Goal: Task Accomplishment & Management: Use online tool/utility

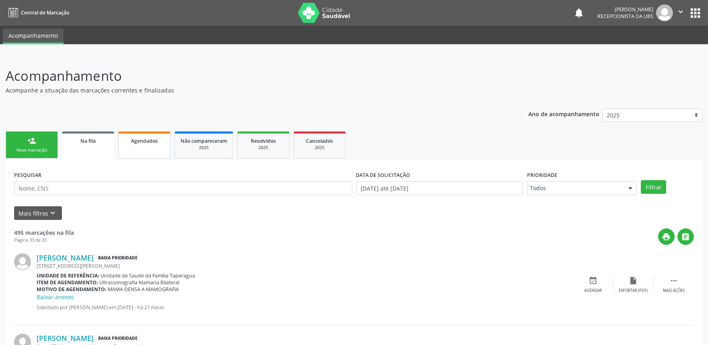
click at [152, 148] on link "Agendados" at bounding box center [144, 144] width 52 height 27
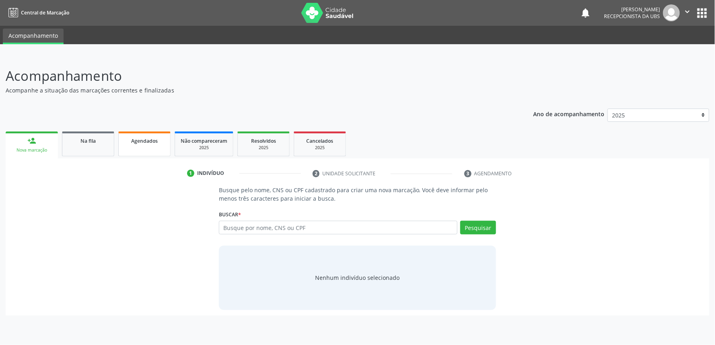
click at [145, 140] on span "Agendados" at bounding box center [144, 141] width 27 height 7
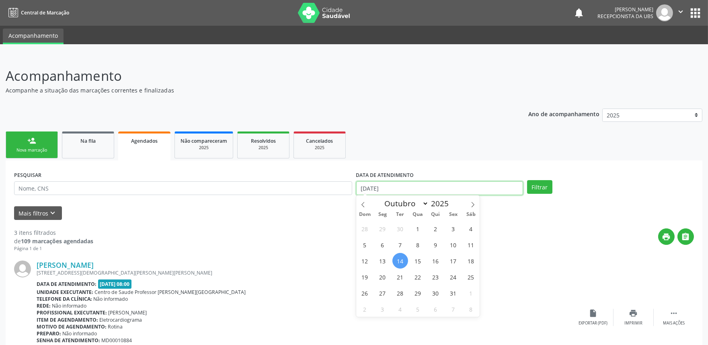
click at [430, 190] on input "[DATE]" at bounding box center [439, 188] width 167 height 14
click at [399, 260] on span "14" at bounding box center [400, 261] width 16 height 16
type input "[DATE]"
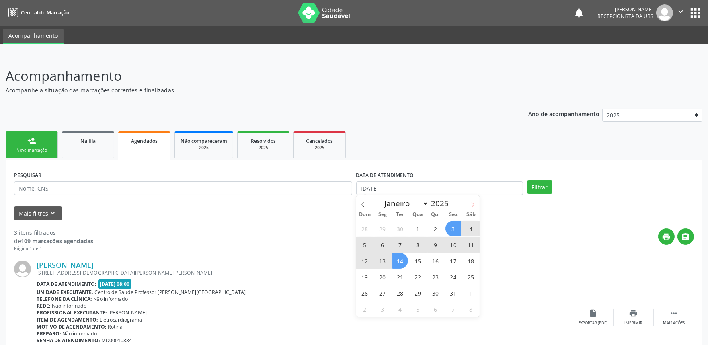
click at [475, 204] on icon at bounding box center [473, 205] width 6 height 6
select select "10"
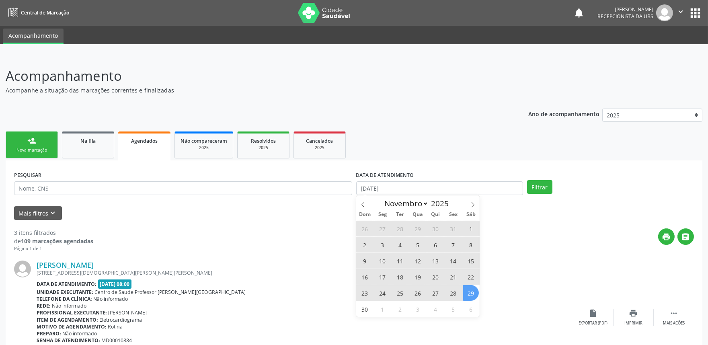
click at [471, 294] on span "29" at bounding box center [471, 293] width 16 height 16
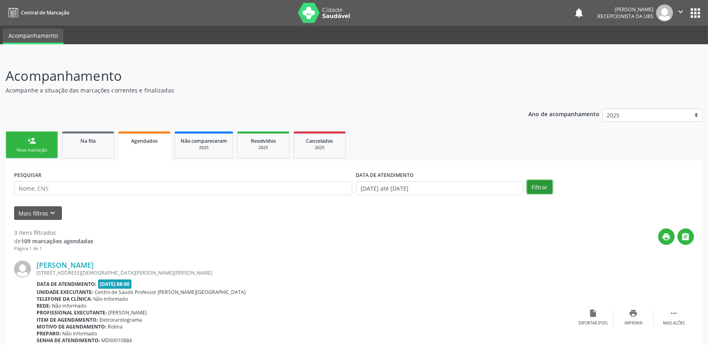
click at [544, 180] on button "Filtrar" at bounding box center [539, 187] width 25 height 14
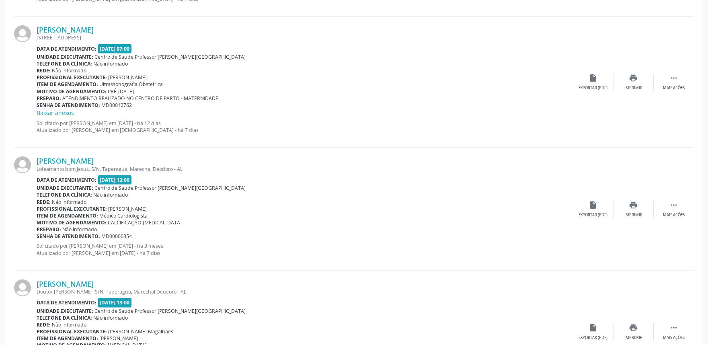
scroll to position [1811, 0]
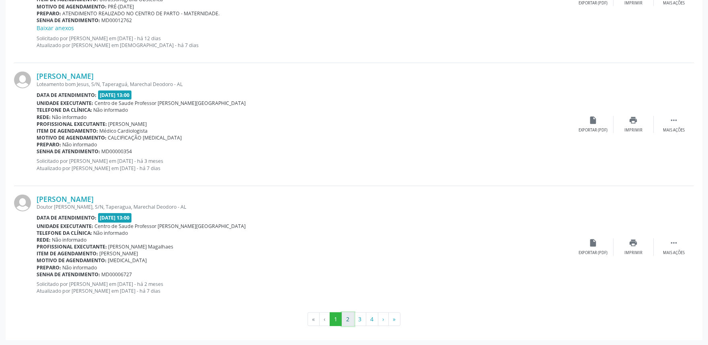
click at [347, 315] on button "2" at bounding box center [348, 319] width 12 height 14
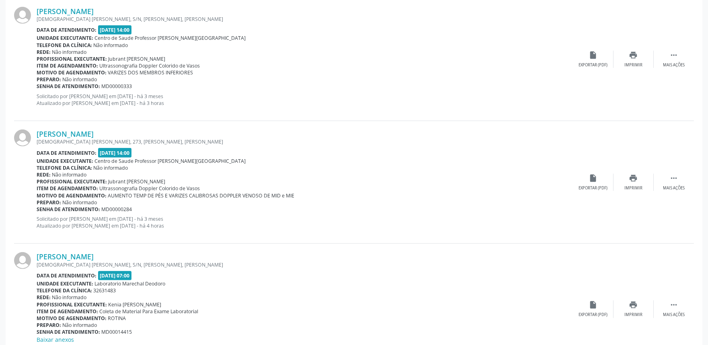
scroll to position [1005, 0]
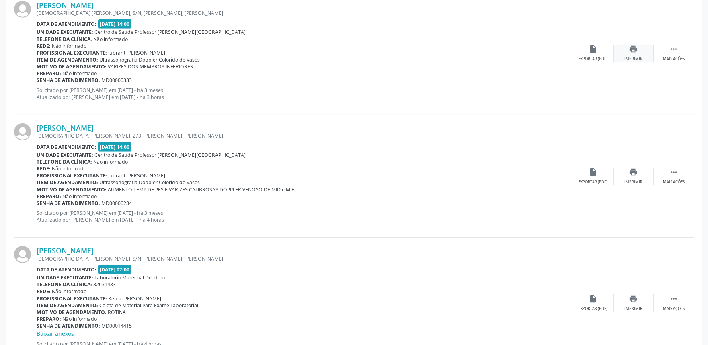
click at [632, 54] on div "print Imprimir" at bounding box center [634, 53] width 40 height 17
click at [68, 4] on link "[PERSON_NAME]" at bounding box center [65, 5] width 57 height 9
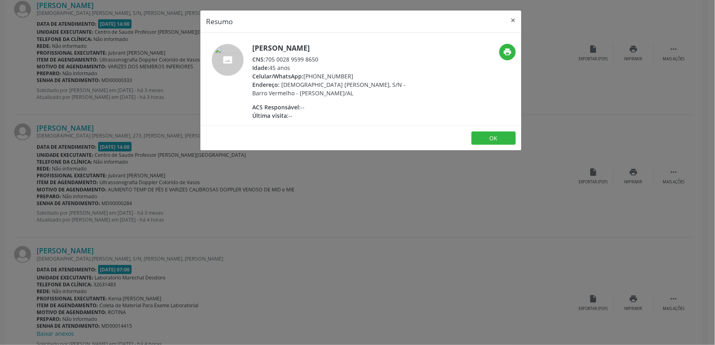
drag, startPoint x: 266, startPoint y: 58, endPoint x: 324, endPoint y: 55, distance: 57.6
click at [324, 55] on div "CNS: 705 0028 9599 8650" at bounding box center [330, 59] width 156 height 8
copy div "705 0028 9599 8650"
drag, startPoint x: 252, startPoint y: 47, endPoint x: 318, endPoint y: 48, distance: 66.0
click at [318, 48] on h5 "[PERSON_NAME]" at bounding box center [330, 48] width 156 height 8
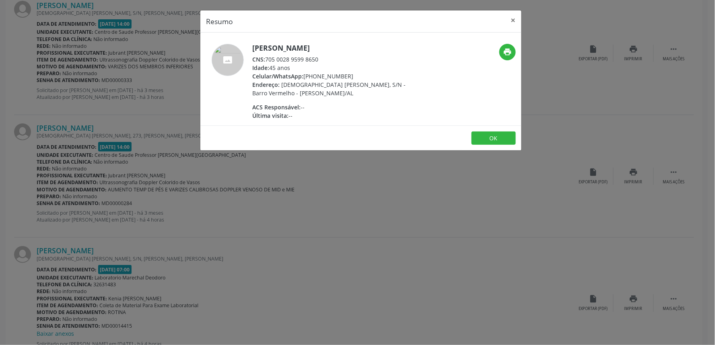
copy h5 "[PERSON_NAME]"
click at [326, 243] on div "Resumo × [PERSON_NAME] CNS: 705 0028 9599 8650 Idade: 45 anos Celular/WhatsApp:…" at bounding box center [357, 172] width 715 height 345
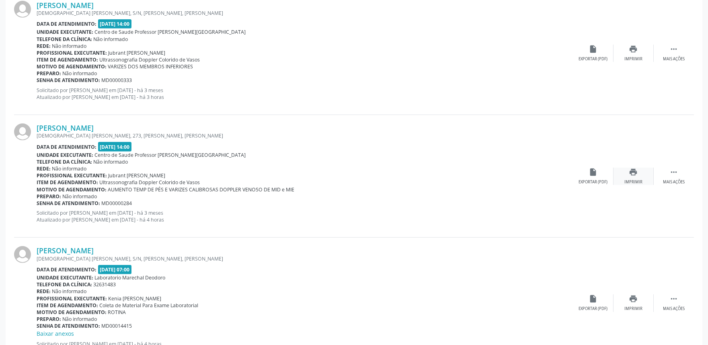
click at [639, 181] on div "Imprimir" at bounding box center [633, 182] width 18 height 6
click at [92, 123] on link "[PERSON_NAME]" at bounding box center [65, 127] width 57 height 9
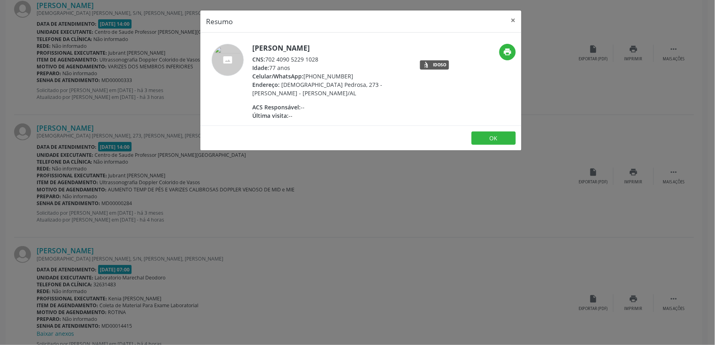
drag, startPoint x: 266, startPoint y: 57, endPoint x: 333, endPoint y: 58, distance: 66.7
click at [333, 58] on div "CNS: 702 4090 5229 1028" at bounding box center [330, 59] width 156 height 8
copy div "702 4090 5229 1028"
click at [330, 196] on div "Resumo × [PERSON_NAME] CNS: 702 4090 5229 1028 Idade: 77 anos Celular/WhatsApp:…" at bounding box center [357, 172] width 715 height 345
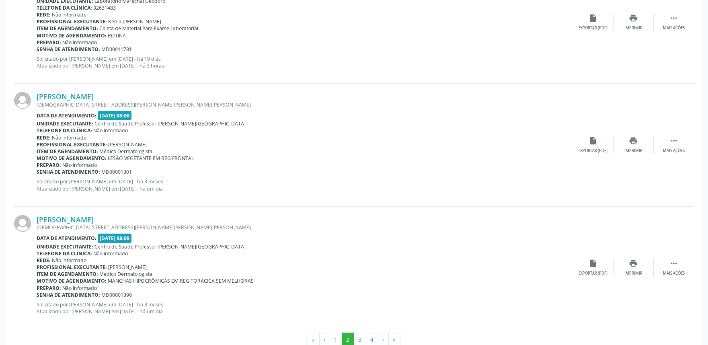
scroll to position [1819, 0]
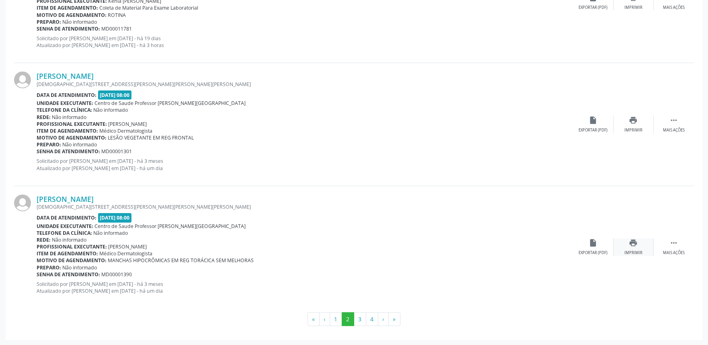
click at [637, 246] on icon "print" at bounding box center [633, 242] width 9 height 9
click at [94, 200] on link "[PERSON_NAME]" at bounding box center [65, 199] width 57 height 9
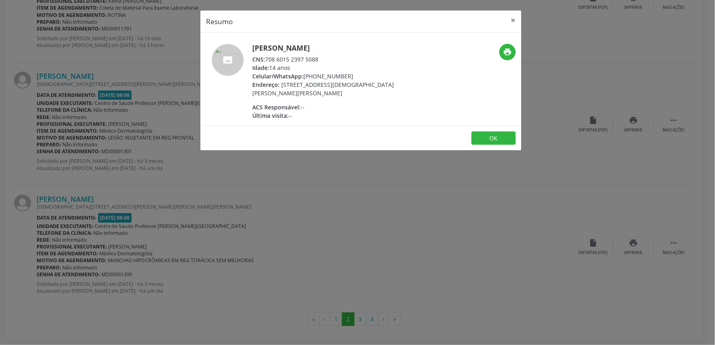
drag, startPoint x: 266, startPoint y: 60, endPoint x: 323, endPoint y: 62, distance: 57.5
click at [323, 62] on div "CNS: 708 6015 2397 5088" at bounding box center [330, 59] width 156 height 8
copy div "708 6015 2397 5088"
click at [133, 176] on div "Resumo × [PERSON_NAME] CNS: 708 6015 2397 5088 Idade: 14 anos Celular/WhatsApp:…" at bounding box center [357, 172] width 715 height 345
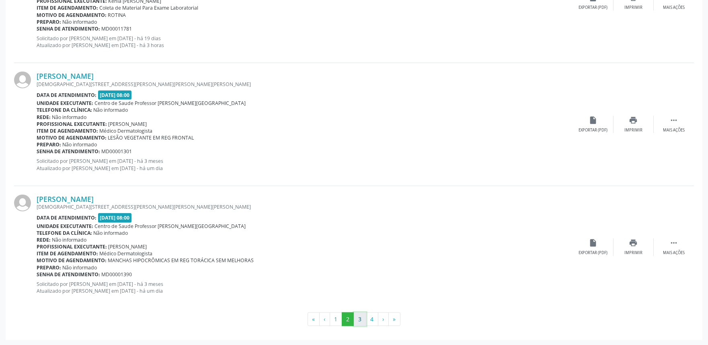
click at [356, 319] on button "3" at bounding box center [360, 319] width 12 height 14
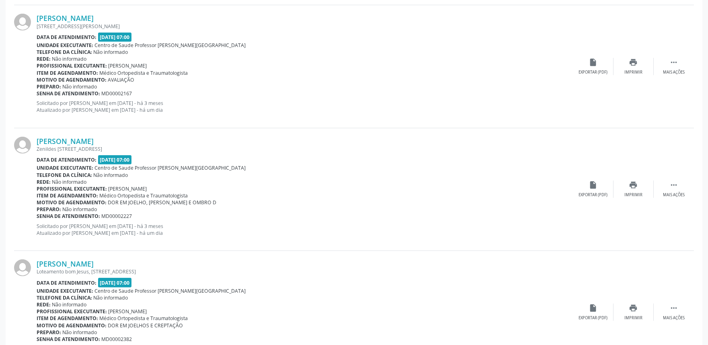
scroll to position [864, 0]
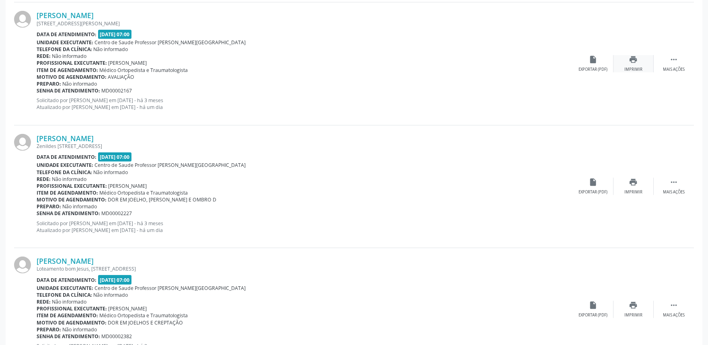
click at [630, 55] on icon "print" at bounding box center [633, 59] width 9 height 9
click at [90, 18] on link "[PERSON_NAME]" at bounding box center [65, 15] width 57 height 9
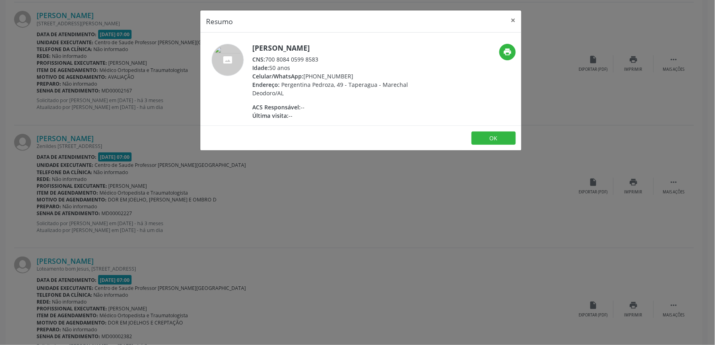
drag, startPoint x: 267, startPoint y: 59, endPoint x: 338, endPoint y: 62, distance: 70.8
click at [338, 62] on div "CNS: 700 8084 0599 8583" at bounding box center [330, 59] width 156 height 8
copy div "700 8084 0599 8583"
click at [350, 199] on div "Resumo × Eronilda do Nascimento CNS: 700 8084 0599 8583 Idade: 50 anos Celular/…" at bounding box center [357, 172] width 715 height 345
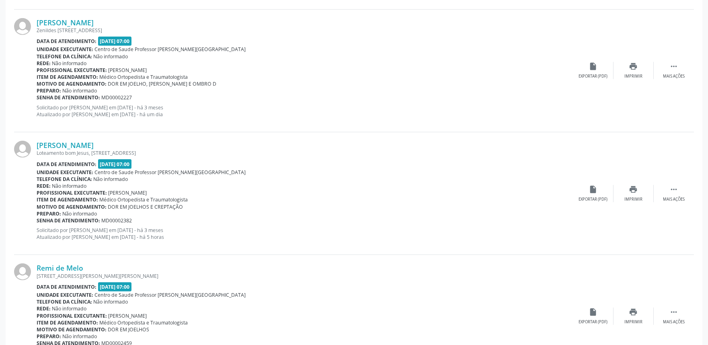
scroll to position [982, 0]
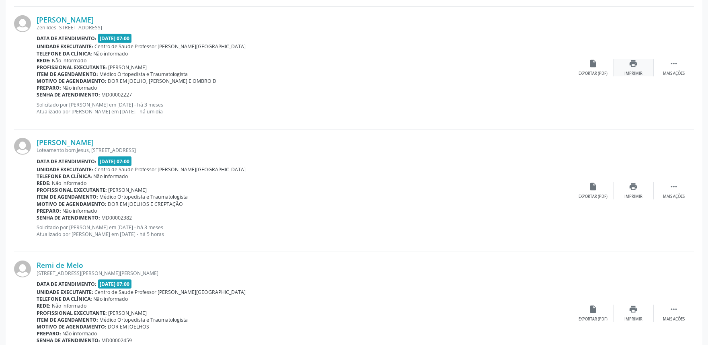
click at [628, 68] on div "print Imprimir" at bounding box center [634, 67] width 40 height 17
click at [94, 12] on div "[PERSON_NAME] Zenildes [STREET_ADDRESS] Data de atendimento: [DATE] 07:00 Unida…" at bounding box center [354, 68] width 680 height 123
click at [94, 17] on link "[PERSON_NAME]" at bounding box center [65, 19] width 57 height 9
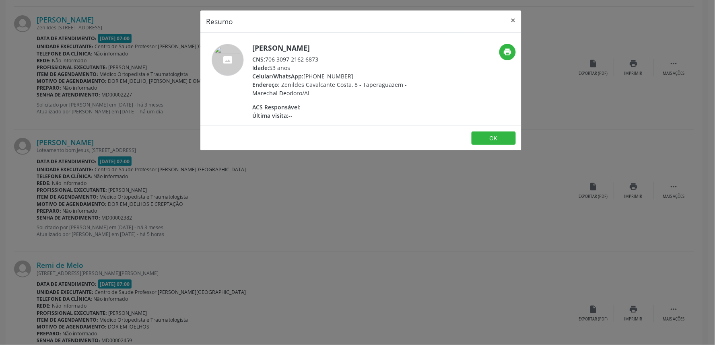
drag, startPoint x: 267, startPoint y: 58, endPoint x: 327, endPoint y: 63, distance: 60.5
click at [327, 63] on div "CNS: 706 3097 2162 6873" at bounding box center [330, 59] width 156 height 8
copy div "706 3097 2162 6873"
click at [174, 200] on div "Resumo × [PERSON_NAME] CNS: 706 3097 2162 6873 Idade: 53 anos Celular/WhatsApp:…" at bounding box center [357, 172] width 715 height 345
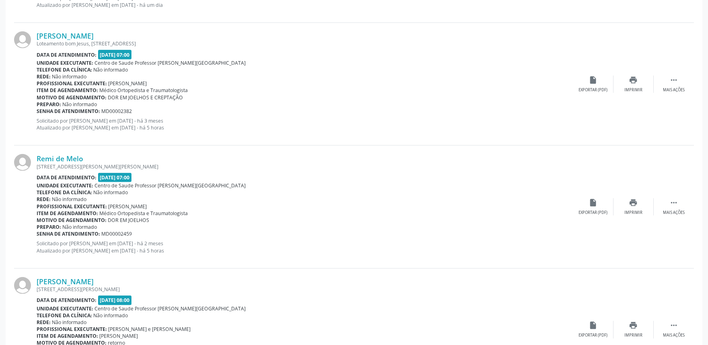
scroll to position [1092, 0]
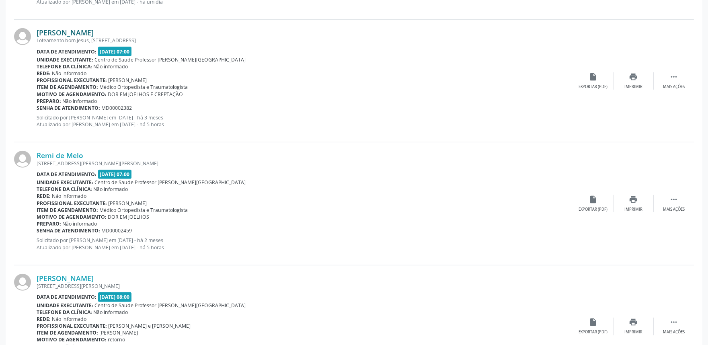
click at [94, 31] on link "[PERSON_NAME]" at bounding box center [65, 32] width 57 height 9
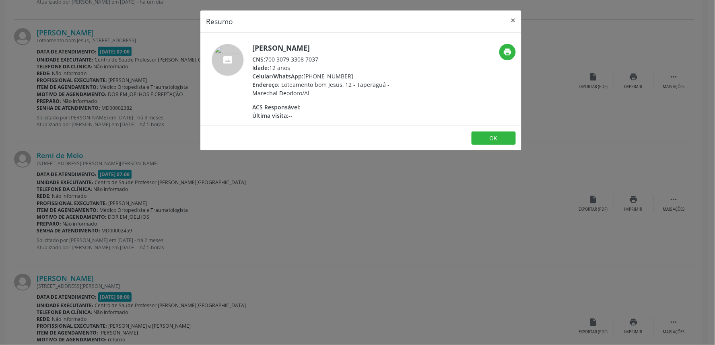
drag, startPoint x: 266, startPoint y: 58, endPoint x: 325, endPoint y: 58, distance: 59.1
click at [325, 58] on div "CNS: 700 3079 3308 7037" at bounding box center [330, 59] width 156 height 8
copy div "700 3079 3308 7037"
click at [338, 201] on div "Resumo × [PERSON_NAME] CNS: 700 3079 3308 7037 Idade: 12 anos Celular/WhatsApp:…" at bounding box center [357, 172] width 715 height 345
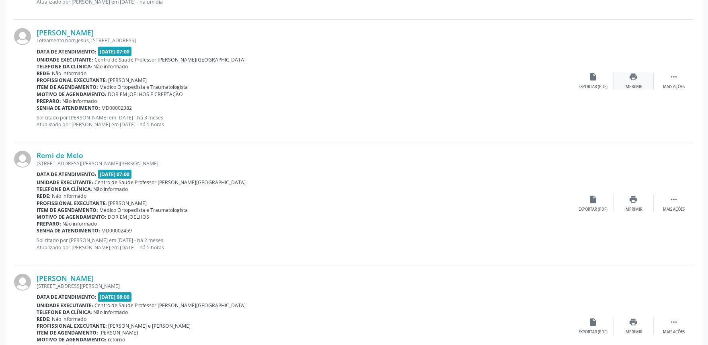
click at [636, 82] on div "print Imprimir" at bounding box center [634, 80] width 40 height 17
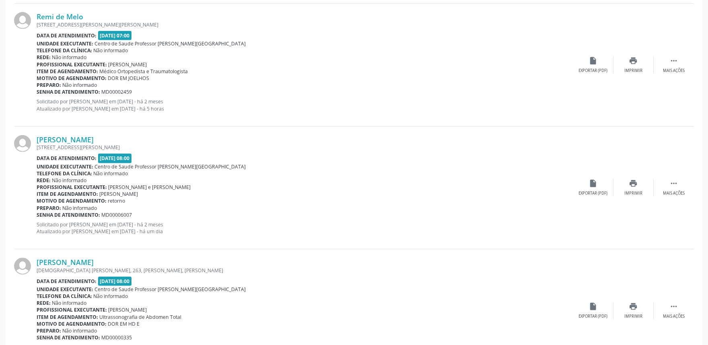
scroll to position [1234, 0]
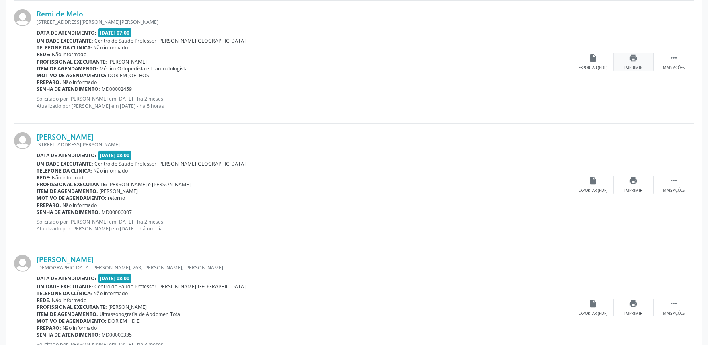
click at [635, 60] on icon "print" at bounding box center [633, 57] width 9 height 9
click at [68, 8] on div "Remi de Melo [STREET_ADDRESS][PERSON_NAME][PERSON_NAME] Data de atendimento: [D…" at bounding box center [354, 62] width 680 height 123
click at [68, 11] on link "Remi de Melo" at bounding box center [60, 13] width 47 height 9
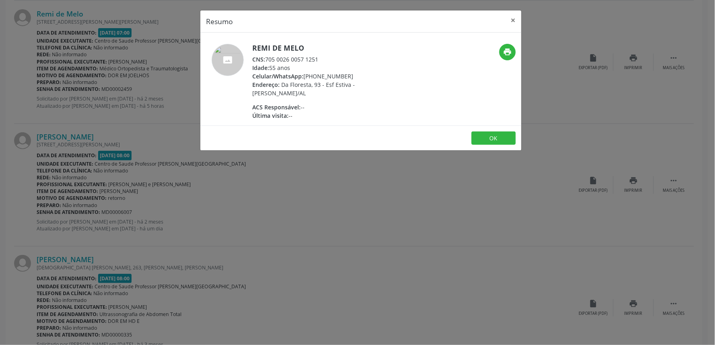
drag, startPoint x: 267, startPoint y: 58, endPoint x: 350, endPoint y: 61, distance: 83.3
click at [350, 61] on div "CNS: 705 0026 0057 1251" at bounding box center [330, 59] width 156 height 8
copy div "705 0026 0057 1251"
click at [142, 157] on div "Resumo × Remi de Melo CNS: 705 0026 0057 1251 Idade: 55 anos Celular/WhatsApp: …" at bounding box center [357, 172] width 715 height 345
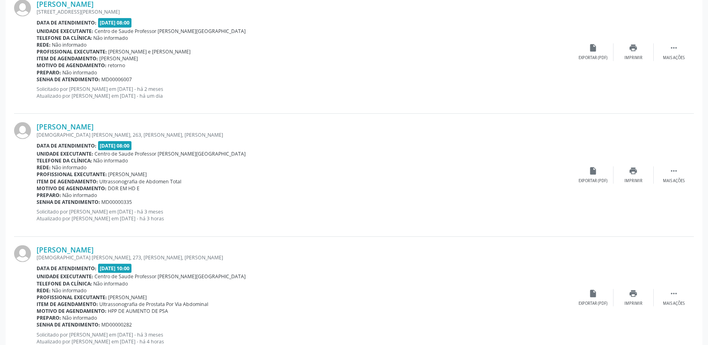
scroll to position [1355, 0]
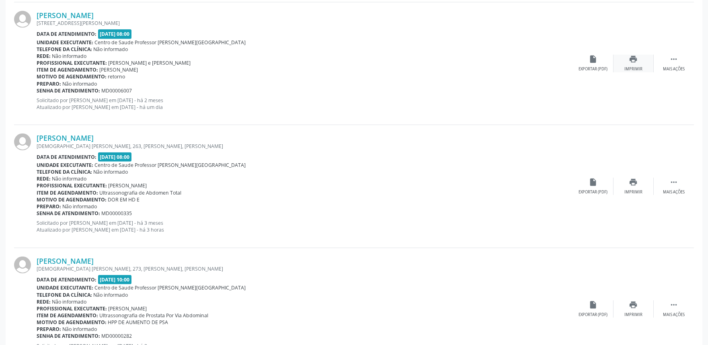
click at [637, 64] on div "print Imprimir" at bounding box center [634, 63] width 40 height 17
click at [94, 12] on link "[PERSON_NAME]" at bounding box center [65, 15] width 57 height 9
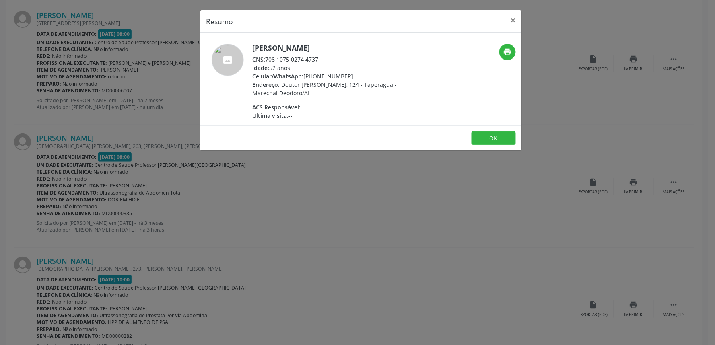
drag, startPoint x: 267, startPoint y: 58, endPoint x: 324, endPoint y: 57, distance: 57.5
click at [324, 57] on div "CNS: 708 1075 0274 4737" at bounding box center [330, 59] width 156 height 8
copy div "708 1075 0274 4737"
click at [97, 162] on div "Resumo × [PERSON_NAME] CNS: 708 1075 0274 4737 Idade: 52 anos Celular/WhatsApp:…" at bounding box center [357, 172] width 715 height 345
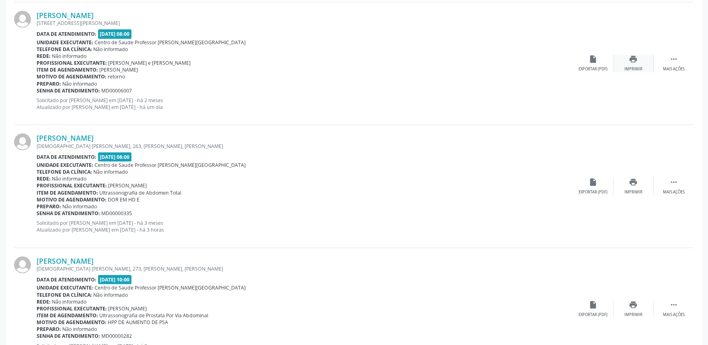
click at [630, 64] on div "print Imprimir" at bounding box center [634, 63] width 40 height 17
click at [636, 179] on icon "print" at bounding box center [633, 182] width 9 height 9
click at [94, 140] on link "[PERSON_NAME]" at bounding box center [65, 137] width 57 height 9
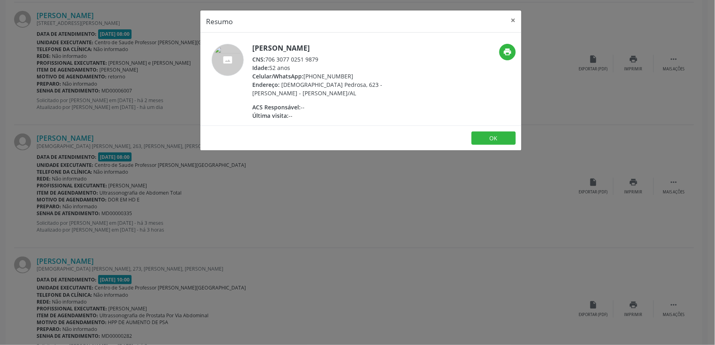
drag, startPoint x: 267, startPoint y: 65, endPoint x: 326, endPoint y: 69, distance: 60.0
click at [326, 64] on div "CNS: 706 3077 0251 9879" at bounding box center [330, 59] width 156 height 8
copy div "706 3077 0251 9879"
click at [428, 271] on div "Resumo × [PERSON_NAME] CNS: 706 3077 0251 9879 Idade: 52 anos Celular/WhatsApp:…" at bounding box center [357, 172] width 715 height 345
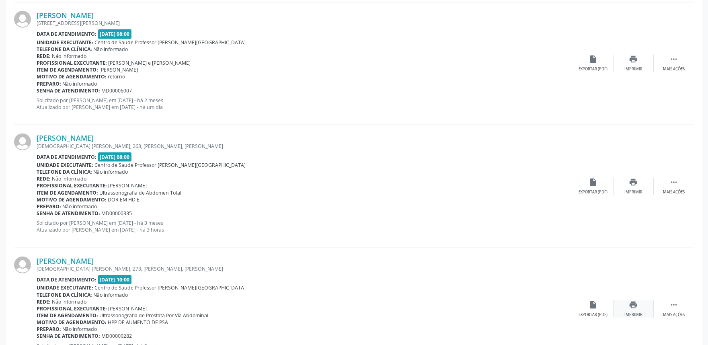
click at [636, 306] on icon "print" at bounding box center [633, 304] width 9 height 9
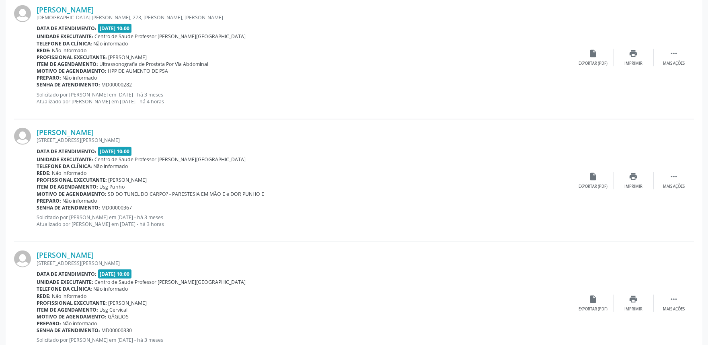
scroll to position [1609, 0]
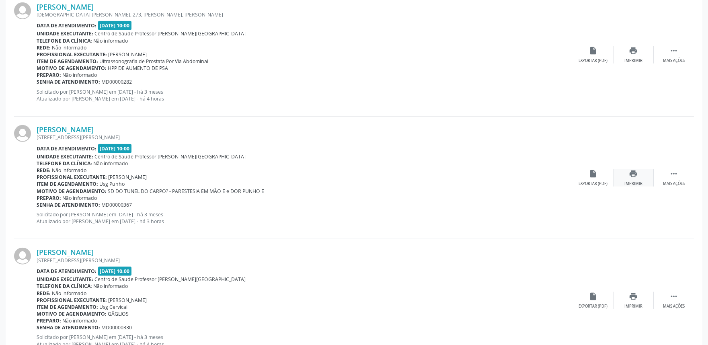
click at [637, 173] on icon "print" at bounding box center [633, 173] width 9 height 9
click at [94, 127] on link "[PERSON_NAME]" at bounding box center [65, 129] width 57 height 9
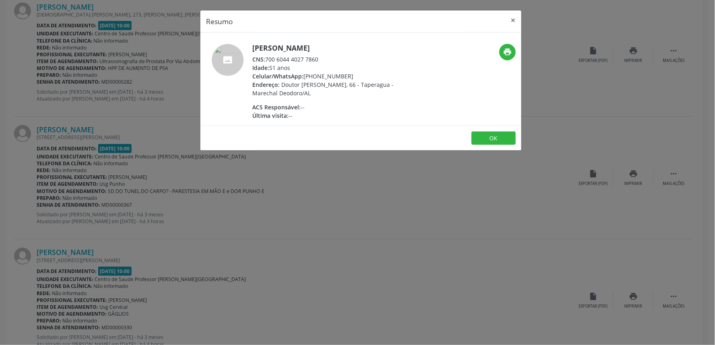
drag, startPoint x: 266, startPoint y: 60, endPoint x: 335, endPoint y: 58, distance: 68.8
click at [335, 58] on div "CNS: 700 6044 4027 7860" at bounding box center [330, 59] width 156 height 8
click at [591, 132] on div "Resumo × [PERSON_NAME] CNS: 700 6044 4027 7860 Idade: 51 anos Celular/WhatsApp:…" at bounding box center [357, 172] width 715 height 345
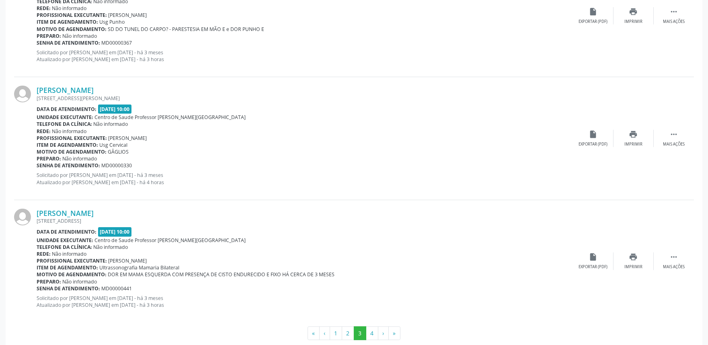
scroll to position [1786, 0]
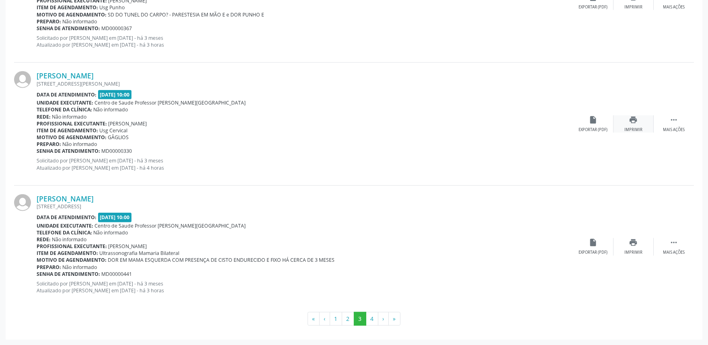
click at [621, 123] on div "print Imprimir" at bounding box center [634, 123] width 40 height 17
click at [89, 72] on link "[PERSON_NAME]" at bounding box center [65, 75] width 57 height 9
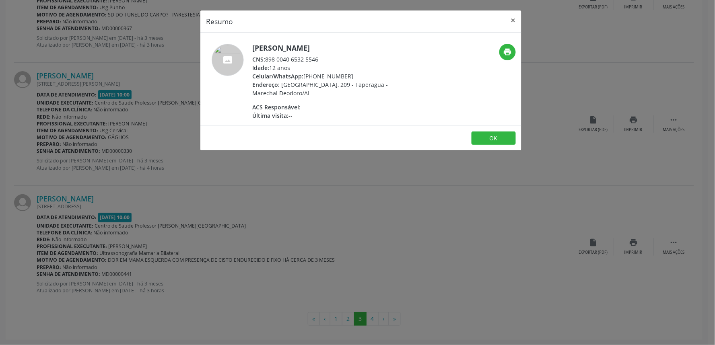
drag, startPoint x: 267, startPoint y: 60, endPoint x: 340, endPoint y: 62, distance: 73.2
click at [340, 62] on div "CNS: 898 0040 6532 5546" at bounding box center [330, 59] width 156 height 8
click at [351, 203] on div "Resumo × [PERSON_NAME] CNS: 898 0040 6532 5546 Idade: 12 anos Celular/WhatsApp:…" at bounding box center [357, 172] width 715 height 345
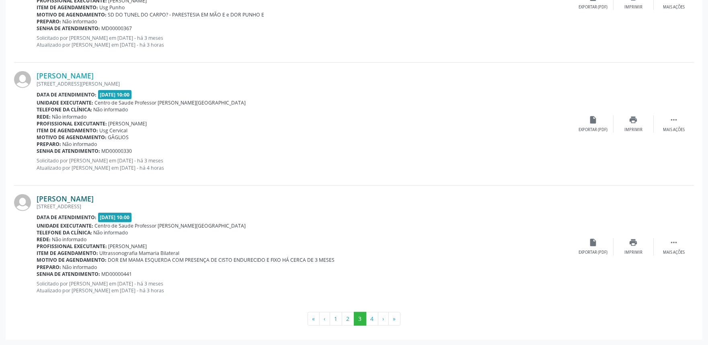
click at [83, 198] on link "[PERSON_NAME]" at bounding box center [65, 198] width 57 height 9
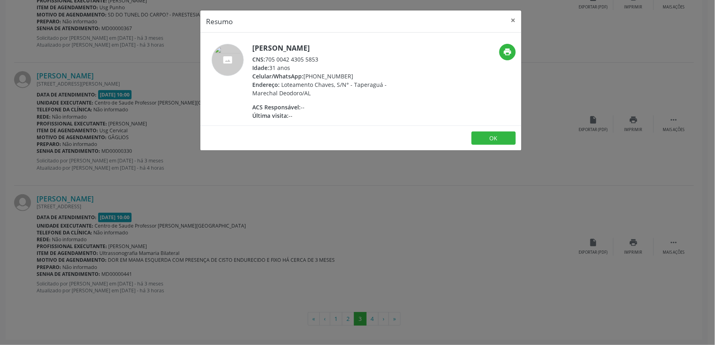
drag, startPoint x: 267, startPoint y: 59, endPoint x: 340, endPoint y: 57, distance: 72.8
click at [340, 57] on div "CNS: 705 0042 4305 5853" at bounding box center [330, 59] width 156 height 8
click at [133, 82] on div "Resumo × [PERSON_NAME] CNS: 705 0042 4305 5853 Idade: 31 anos Celular/WhatsApp:…" at bounding box center [357, 172] width 715 height 345
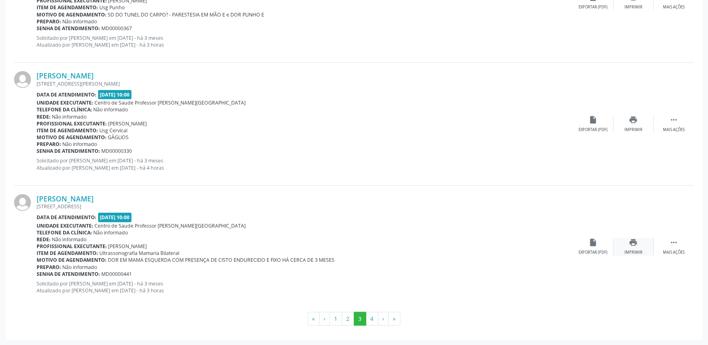
click at [629, 247] on div "print Imprimir" at bounding box center [634, 246] width 40 height 17
click at [370, 318] on button "4" at bounding box center [372, 319] width 12 height 14
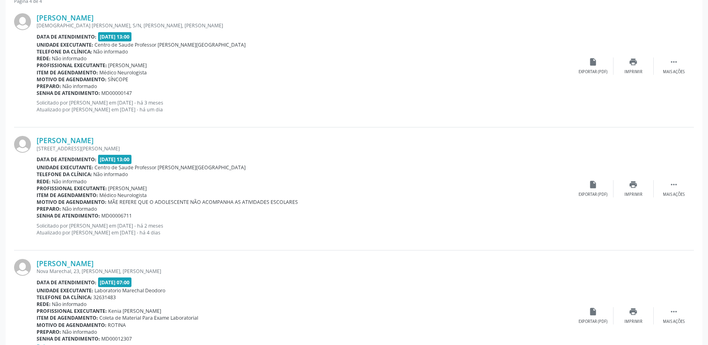
scroll to position [249, 0]
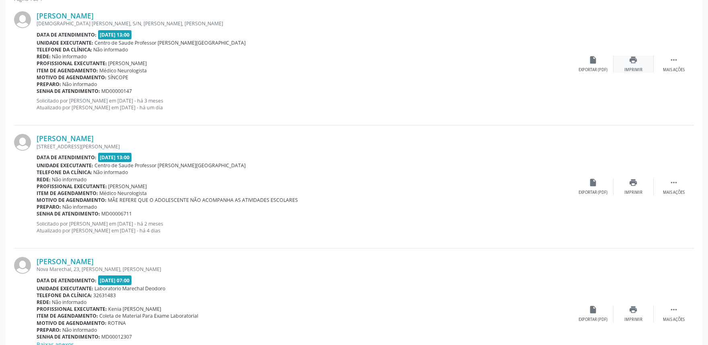
click at [638, 66] on div "print Imprimir" at bounding box center [634, 63] width 40 height 17
click at [94, 14] on link "[PERSON_NAME]" at bounding box center [65, 15] width 57 height 9
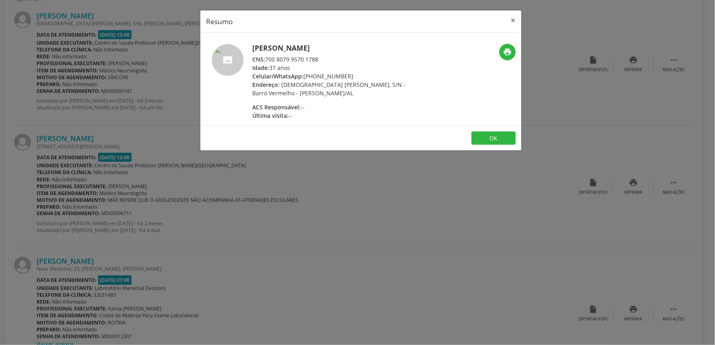
drag, startPoint x: 266, startPoint y: 58, endPoint x: 326, endPoint y: 59, distance: 59.9
click at [326, 59] on div "CNS: 700 8079 9570 1788" at bounding box center [330, 59] width 156 height 8
click at [243, 181] on div "Resumo × [PERSON_NAME] CNS: 700 8079 9570 1788 Idade: 37 anos Celular/WhatsApp:…" at bounding box center [357, 172] width 715 height 345
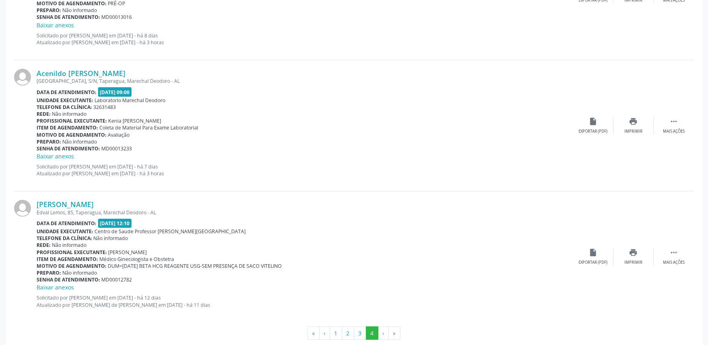
scroll to position [1091, 0]
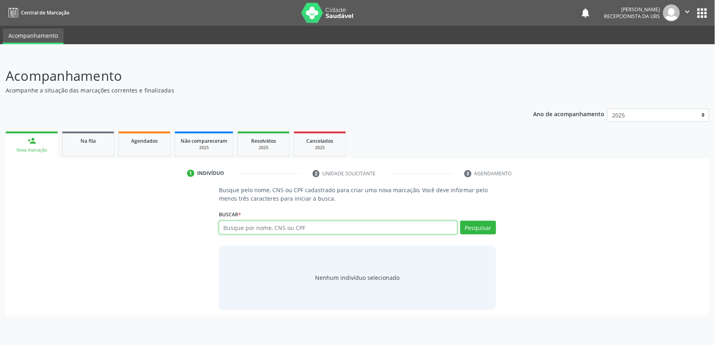
click at [685, 11] on icon "" at bounding box center [687, 11] width 9 height 9
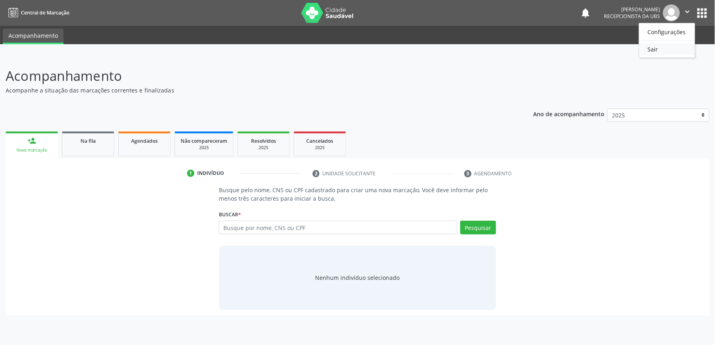
click at [665, 47] on link "Sair" at bounding box center [666, 48] width 55 height 11
